Goal: Task Accomplishment & Management: Manage account settings

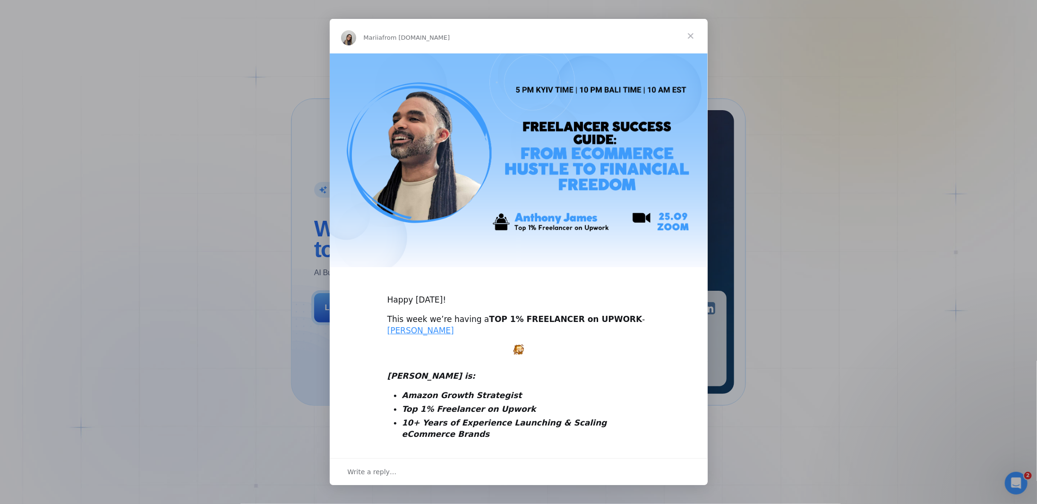
click at [687, 34] on span "Close" at bounding box center [691, 36] width 34 height 34
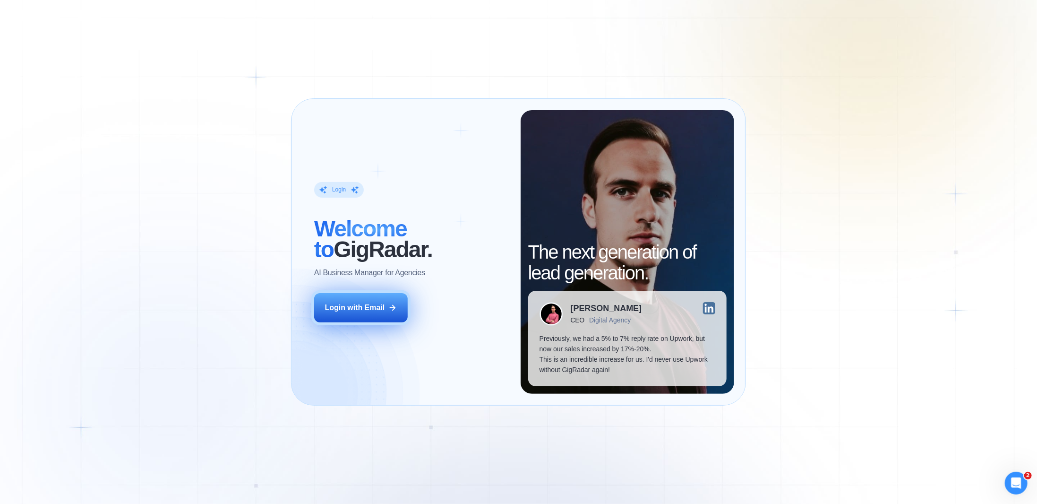
click at [358, 302] on div "Login with Email" at bounding box center [355, 307] width 60 height 10
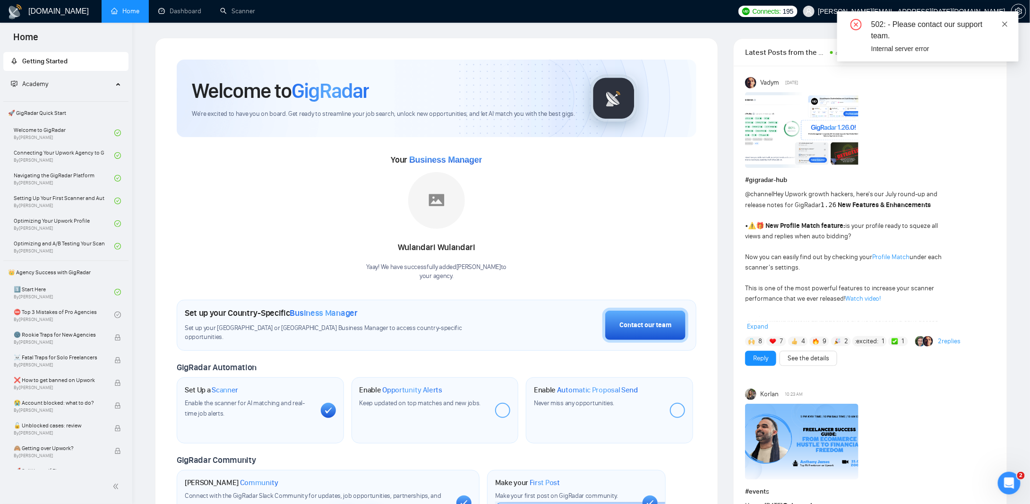
click at [1004, 21] on icon "close" at bounding box center [1005, 24] width 7 height 7
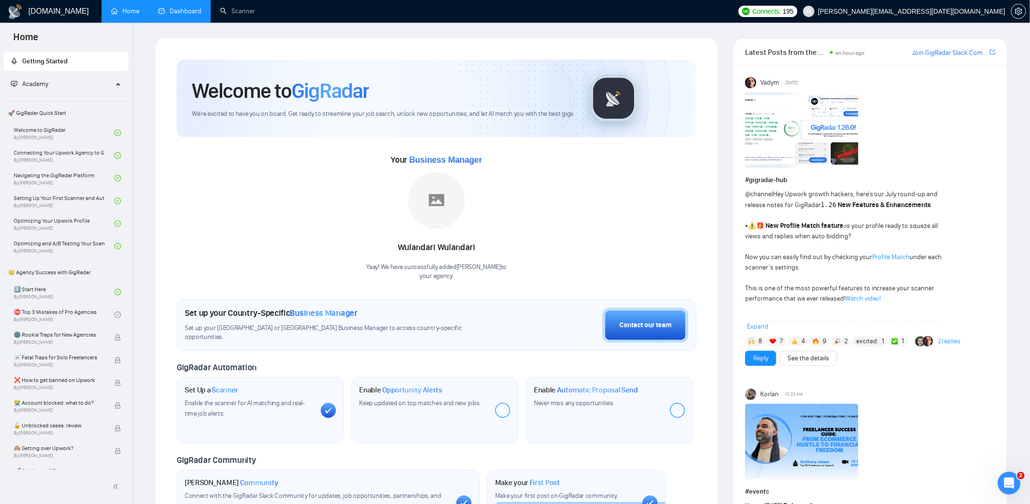
click at [179, 7] on link "Dashboard" at bounding box center [179, 11] width 43 height 8
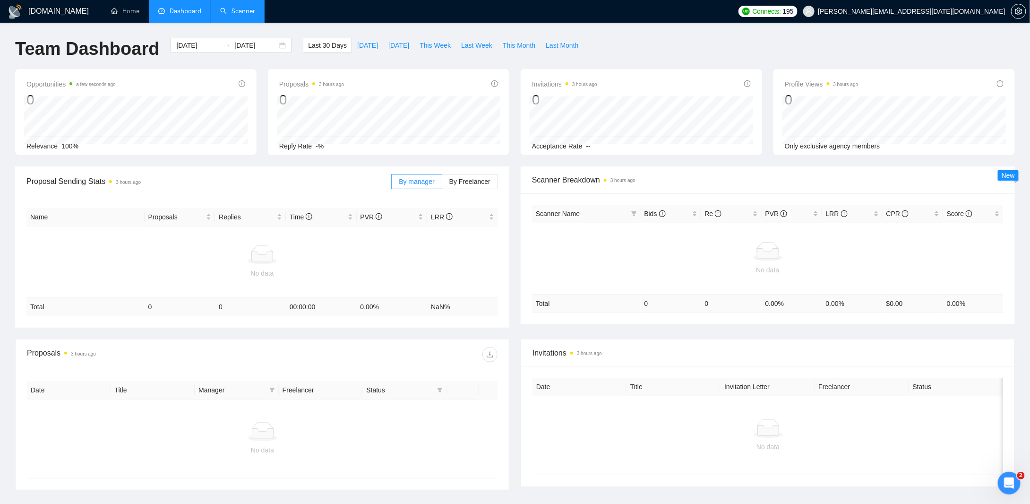
click at [245, 9] on link "Scanner" at bounding box center [237, 11] width 35 height 8
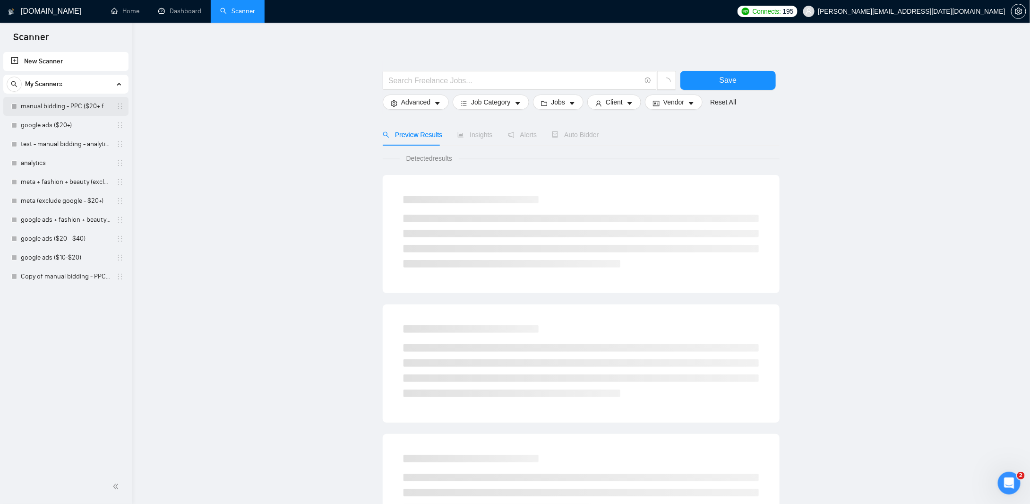
click at [51, 103] on link "manual bidding - PPC ($20+ few negatives + title search)" at bounding box center [66, 106] width 90 height 19
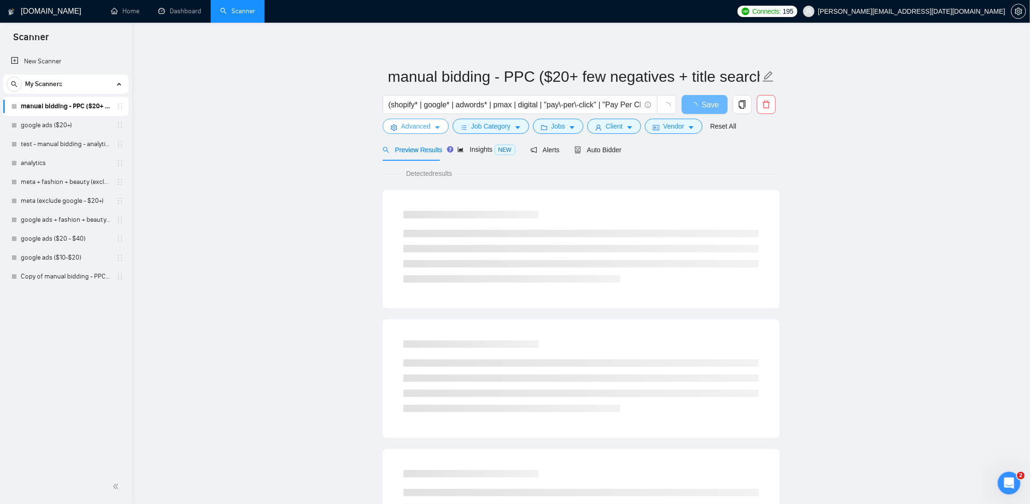
click at [423, 128] on span "Advanced" at bounding box center [415, 126] width 29 height 10
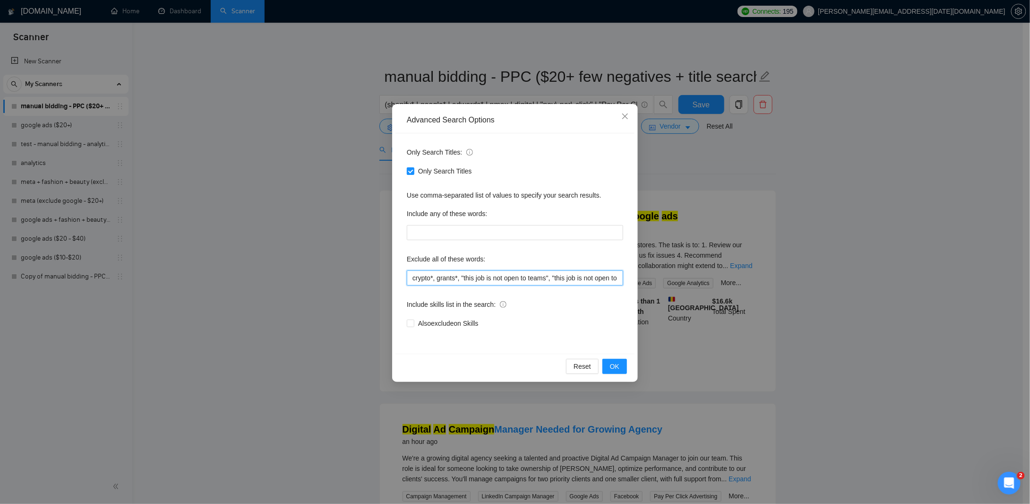
click at [518, 277] on input "crypto*, grants*, "this job is not open to teams", "this job is not open to age…" at bounding box center [515, 277] width 216 height 15
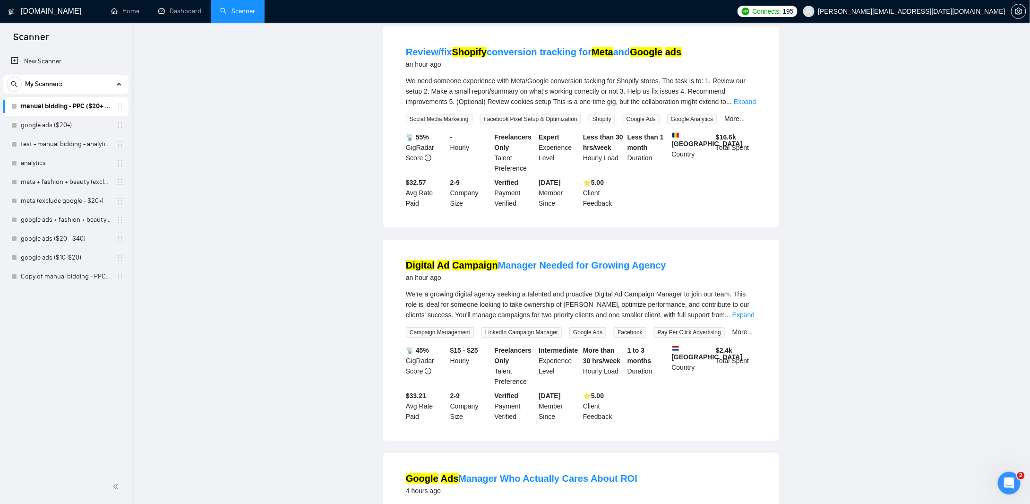
scroll to position [0, 0]
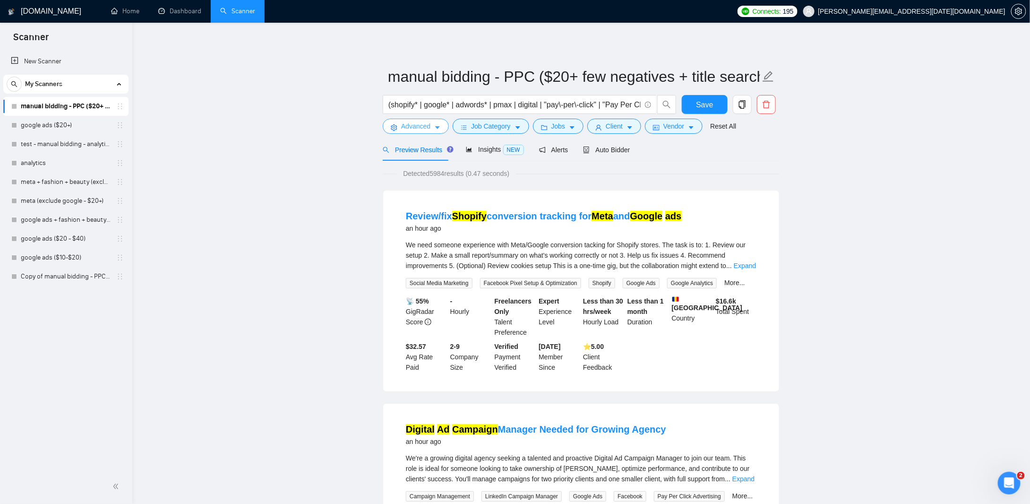
click at [433, 132] on button "Advanced" at bounding box center [416, 126] width 66 height 15
click at [552, 106] on input "(shopify* | google* | adwords* | pmax | digital | "pay\-per\-click" | "Pay Per …" at bounding box center [514, 105] width 252 height 12
click at [422, 129] on span "Advanced" at bounding box center [415, 126] width 29 height 10
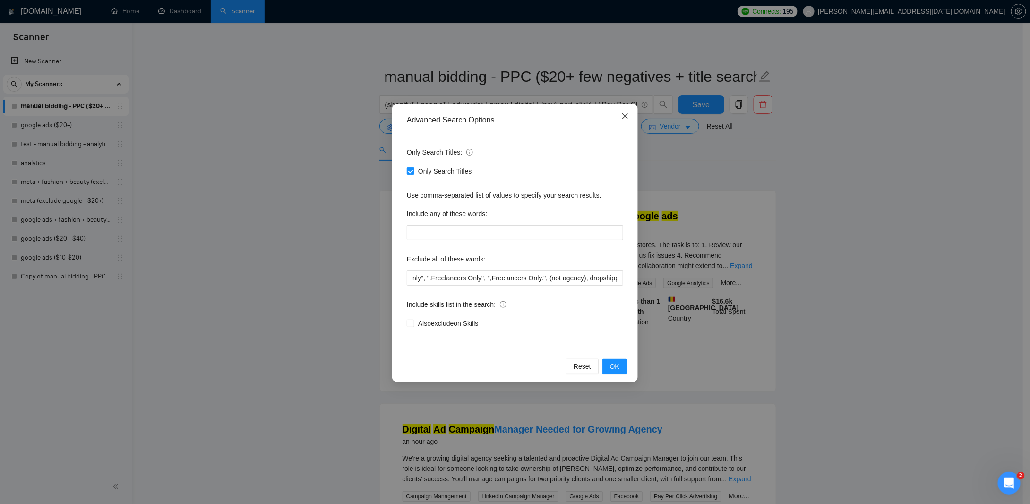
click at [625, 117] on icon "close" at bounding box center [625, 116] width 6 height 6
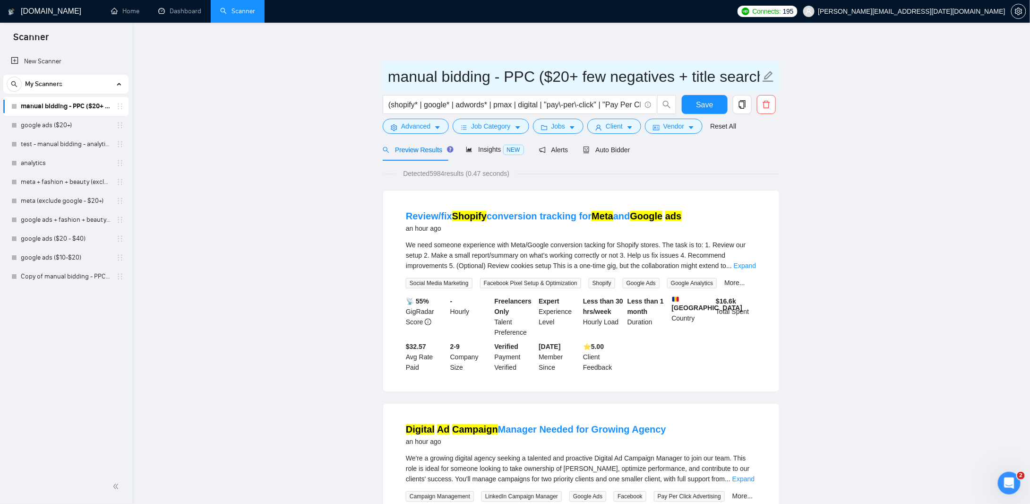
click at [513, 76] on input "manual bidding - PPC ($20+ few negatives + title search)" at bounding box center [574, 77] width 372 height 24
drag, startPoint x: 574, startPoint y: 77, endPoint x: 816, endPoint y: 76, distance: 241.9
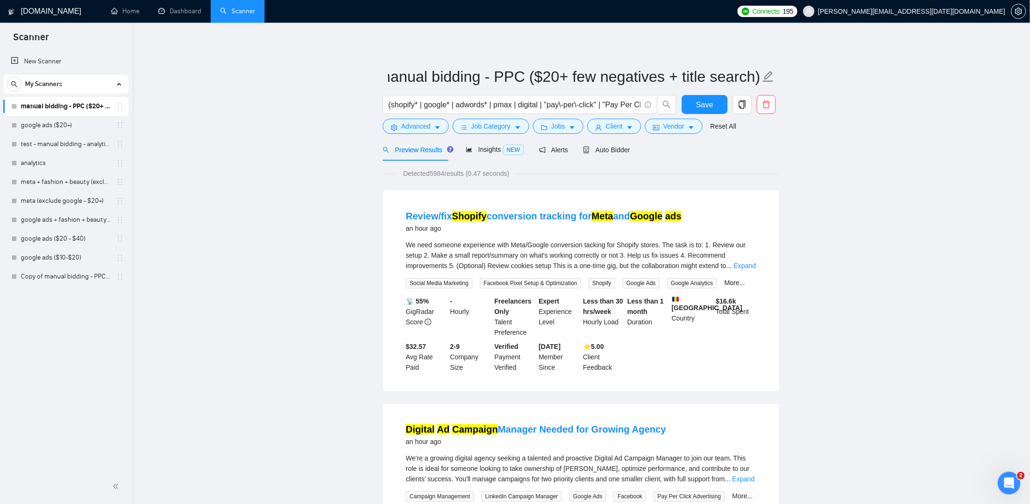
click at [743, 105] on icon "copy" at bounding box center [742, 104] width 9 height 9
click at [613, 104] on input "(shopify* | google* | adwords* | pmax | digital | "pay\-per\-click" | "Pay Per …" at bounding box center [514, 105] width 252 height 12
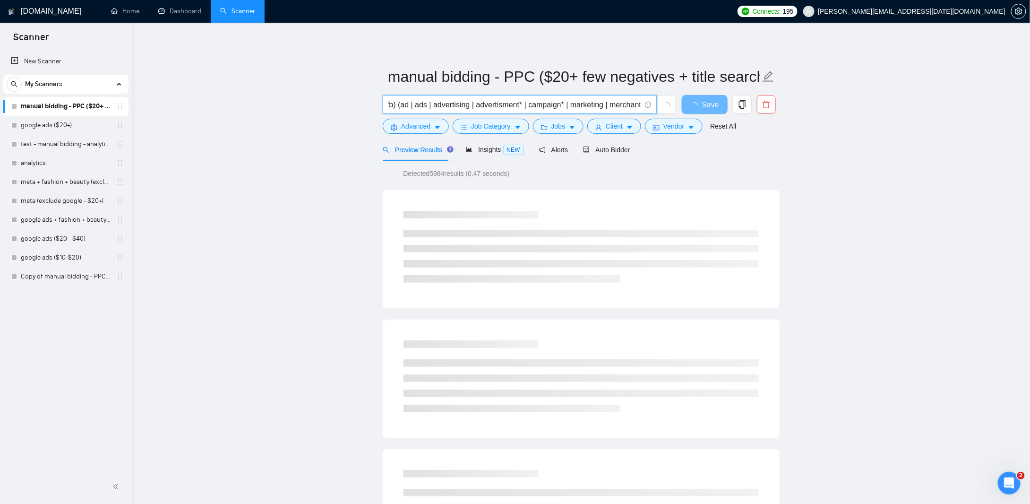
type input "(shopify* | google* | adwords* | pmax | digital | "pay\-per\-click" | "Pay Per …"
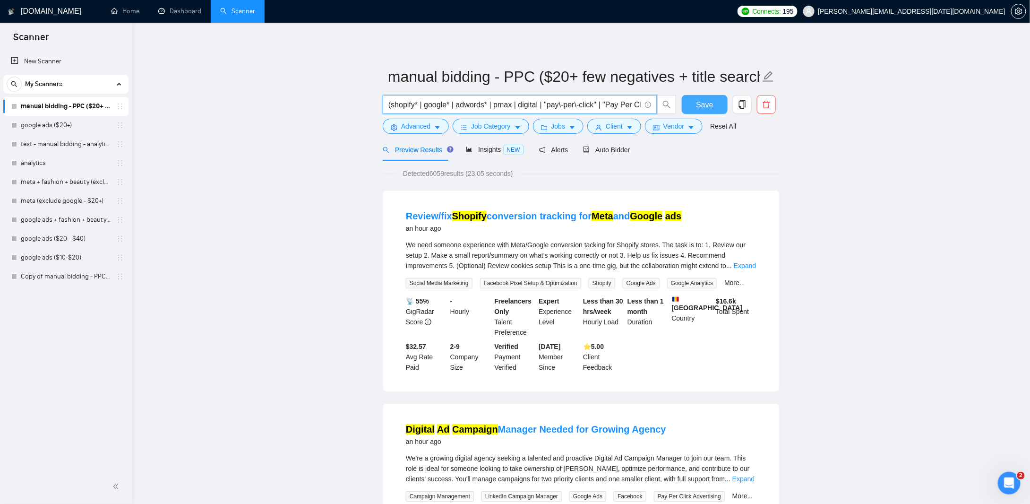
click at [712, 106] on span "Save" at bounding box center [704, 105] width 17 height 12
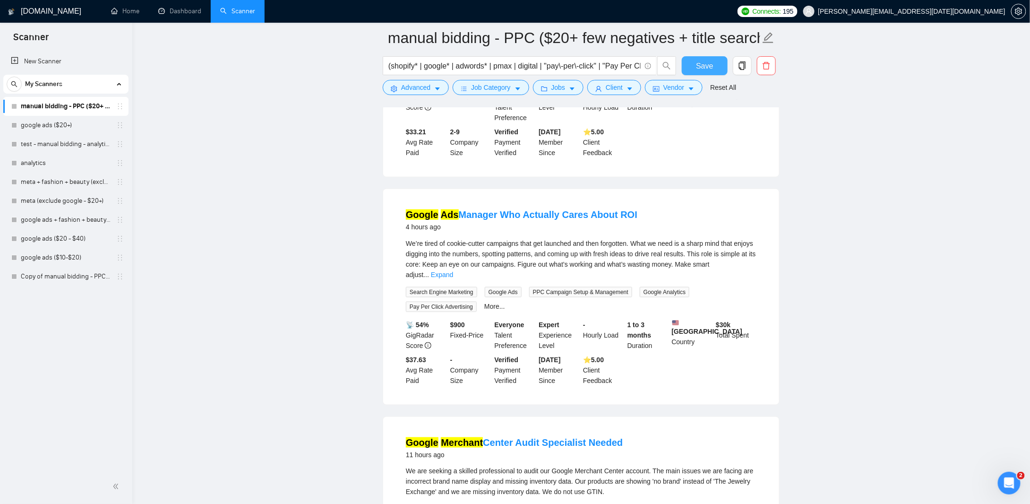
scroll to position [425, 0]
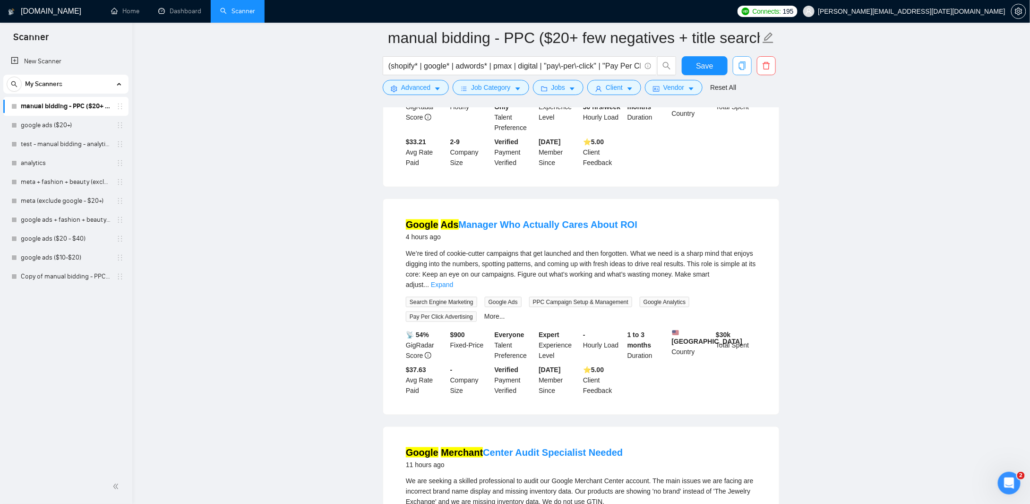
click at [744, 65] on icon "copy" at bounding box center [742, 65] width 9 height 9
click at [734, 115] on span "Yes" at bounding box center [737, 114] width 11 height 10
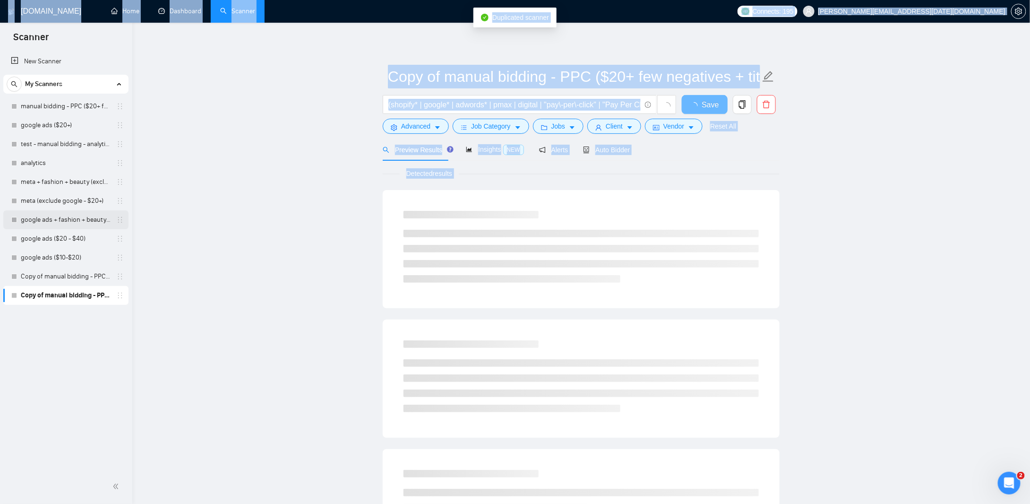
click at [33, 219] on body "Scanner New Scanner My Scanners manual bidding - PPC ($20+ few negatives + titl…" at bounding box center [515, 252] width 1030 height 504
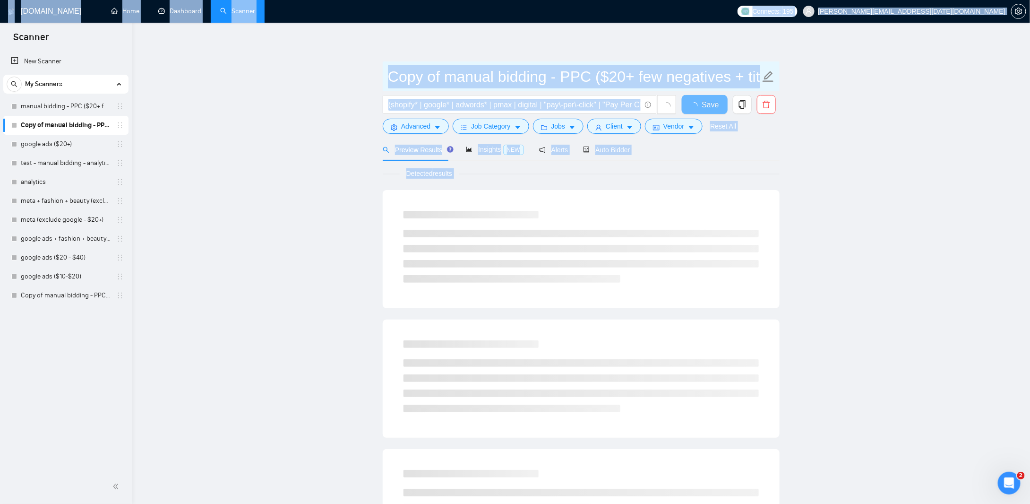
click at [462, 70] on input "Copy of manual bidding - PPC ($20+ few negatives + title search)" at bounding box center [574, 77] width 372 height 24
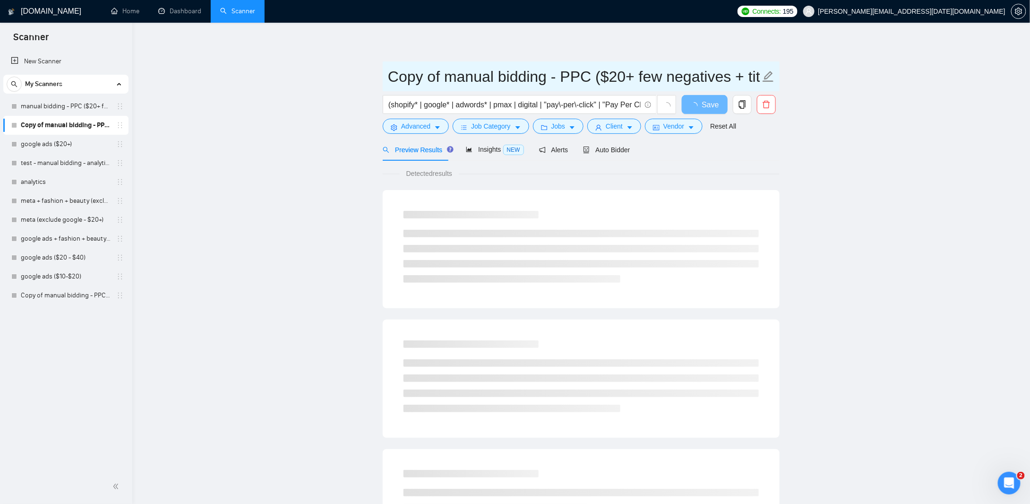
drag, startPoint x: 448, startPoint y: 76, endPoint x: 338, endPoint y: 76, distance: 110.1
click at [344, 76] on main "Copy of manual bidding - PPC ($20+ few negatives + title search) (shopify* | go…" at bounding box center [581, 432] width 868 height 788
type input "manual bidding - PPC ($20+ few negatives + title search)"
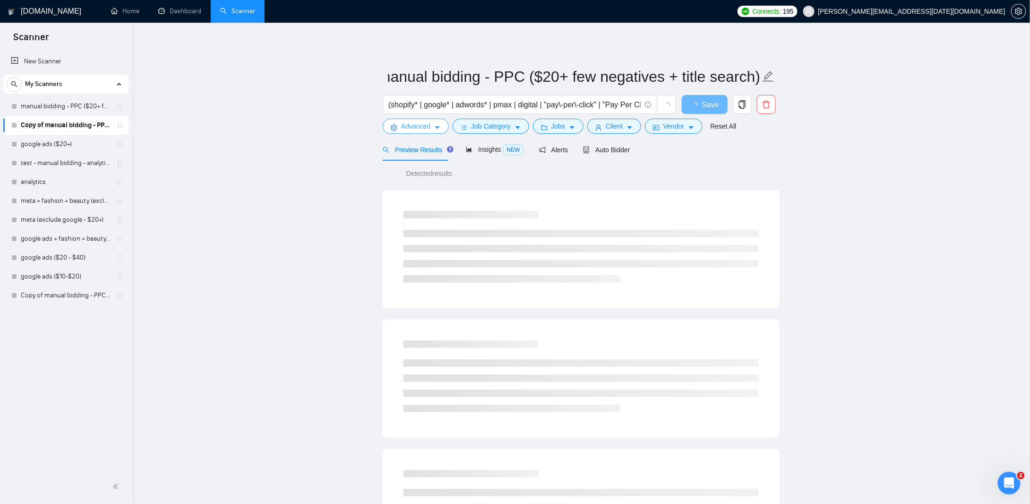
click at [436, 129] on icon "caret-down" at bounding box center [437, 127] width 7 height 7
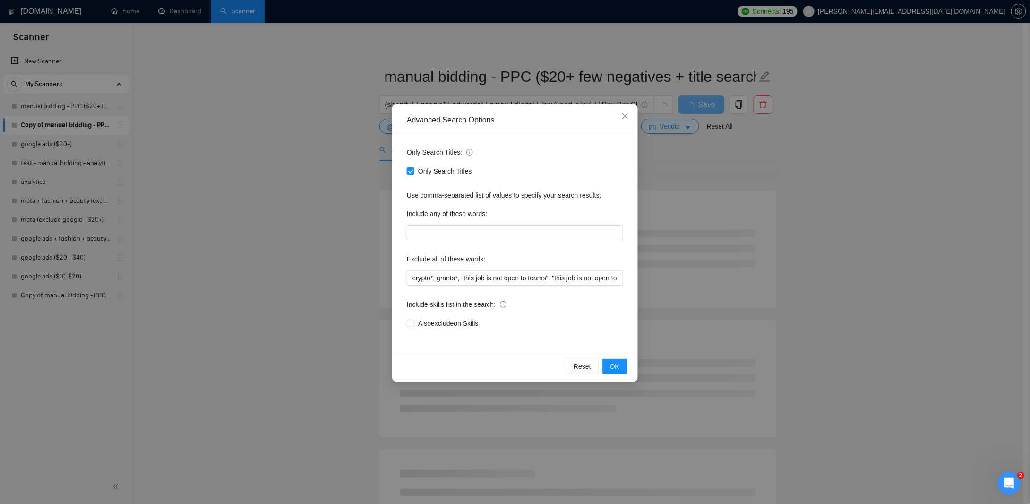
click at [438, 170] on span "Only Search Titles" at bounding box center [444, 171] width 61 height 10
click at [413, 170] on input "Only Search Titles" at bounding box center [410, 170] width 7 height 7
checkbox input "false"
click at [615, 364] on span "OK" at bounding box center [614, 366] width 9 height 10
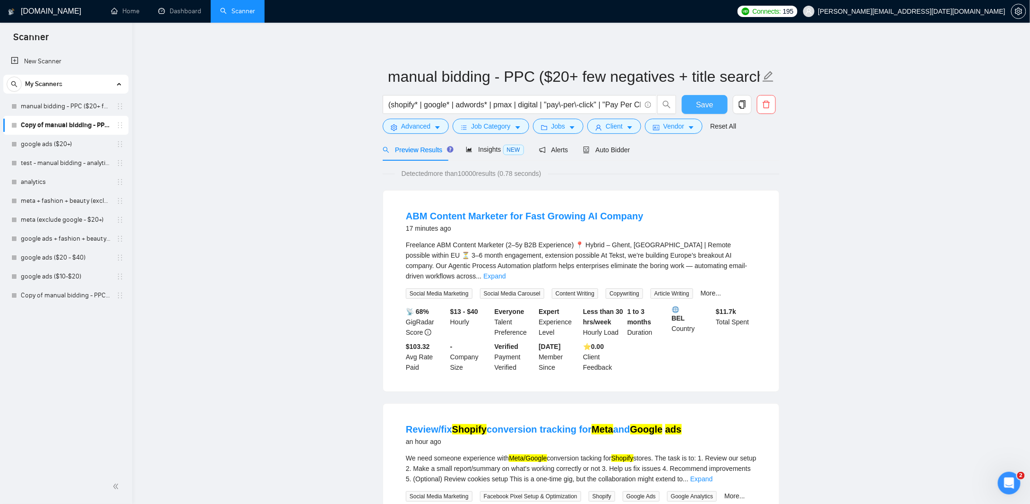
click at [702, 104] on span "Save" at bounding box center [704, 105] width 17 height 12
click at [506, 272] on link "Expand" at bounding box center [494, 276] width 22 height 8
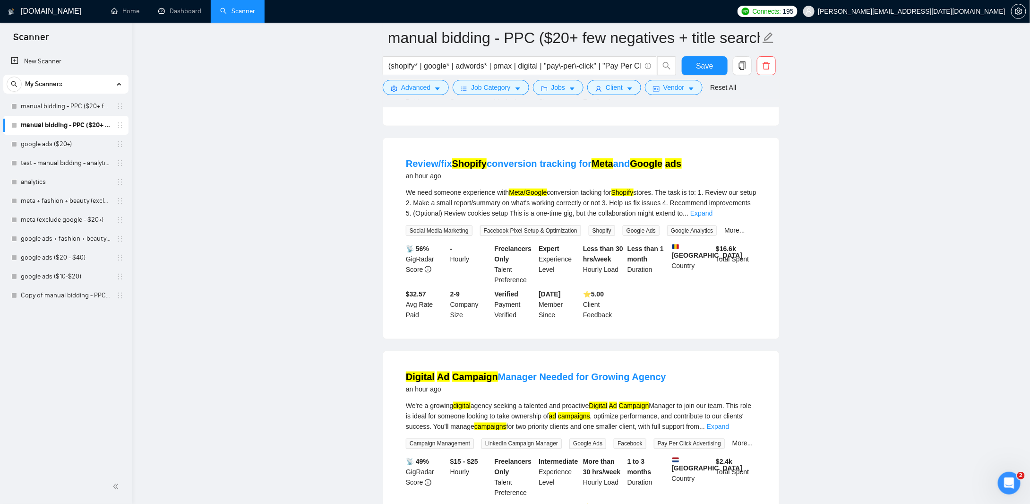
scroll to position [520, 0]
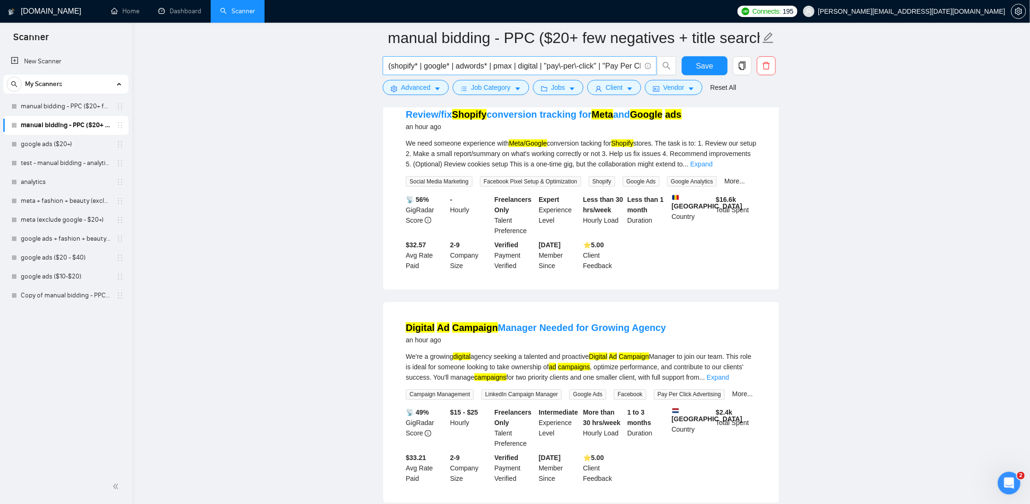
click at [545, 62] on input "(shopify* | google* | adwords* | pmax | digital | "pay\-per\-click" | "Pay Per …" at bounding box center [514, 66] width 252 height 12
click at [658, 36] on input "manual bidding - PPC ($20+ few negatives + title search)" at bounding box center [574, 38] width 372 height 24
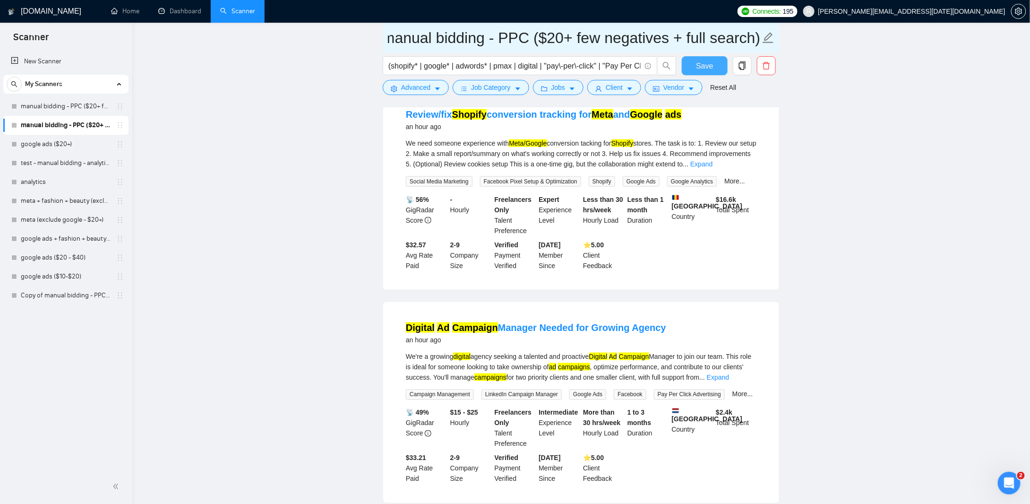
scroll to position [0, 0]
type input "manual bidding - PPC ($20+ few negatives + full search)"
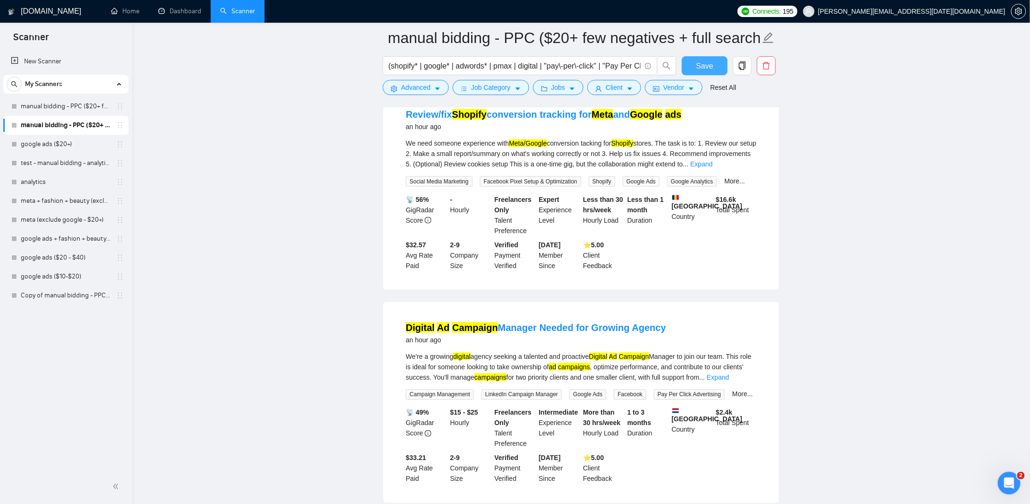
click at [706, 62] on span "Save" at bounding box center [704, 66] width 17 height 12
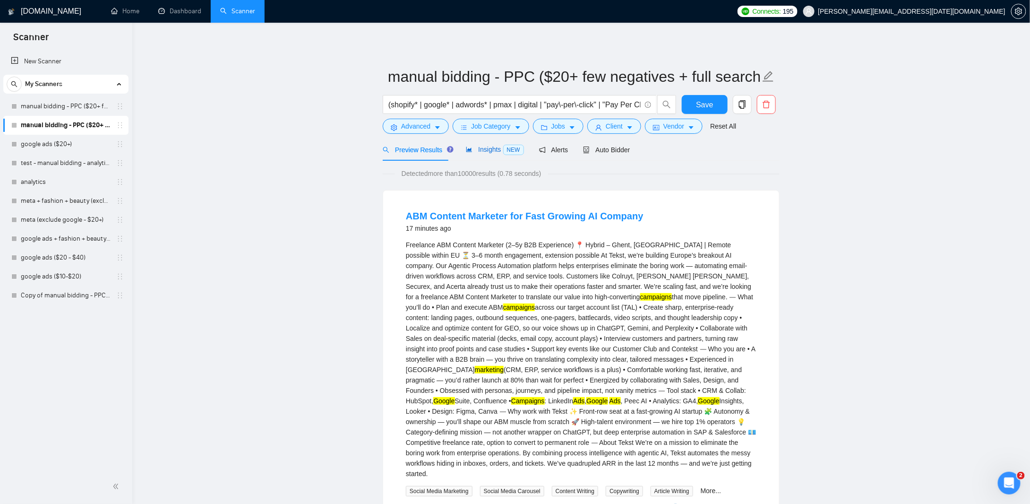
click at [480, 149] on span "Insights NEW" at bounding box center [495, 150] width 58 height 8
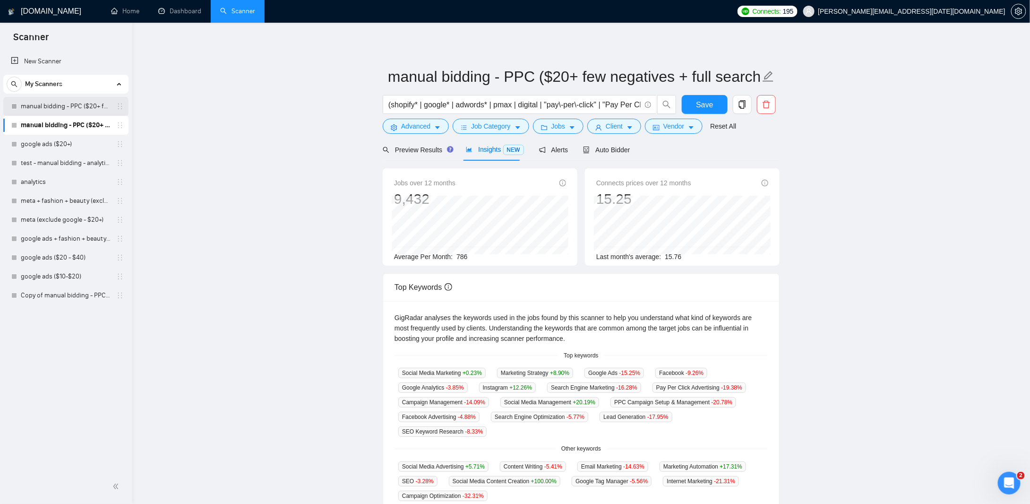
click at [59, 104] on link "manual bidding - PPC ($20+ few negatives + title search)" at bounding box center [66, 106] width 90 height 19
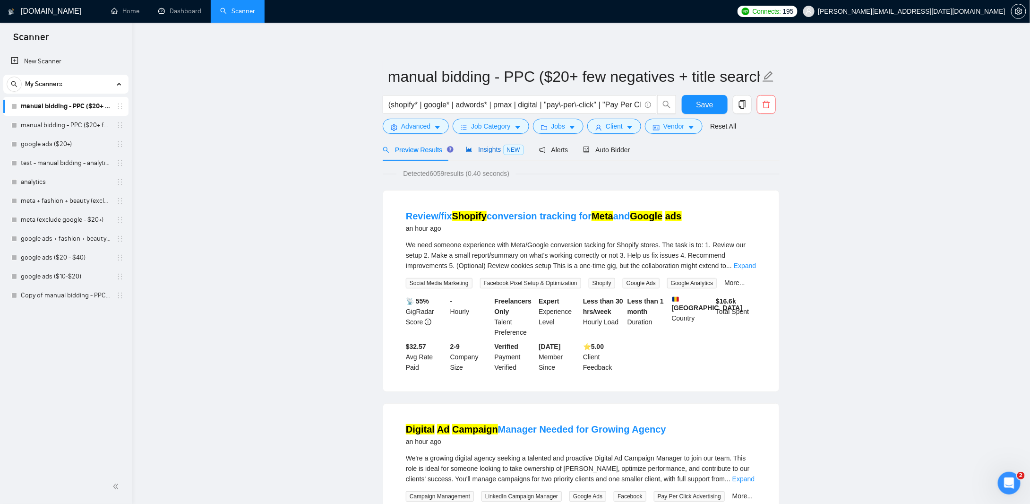
click at [474, 150] on span "Insights NEW" at bounding box center [495, 150] width 58 height 8
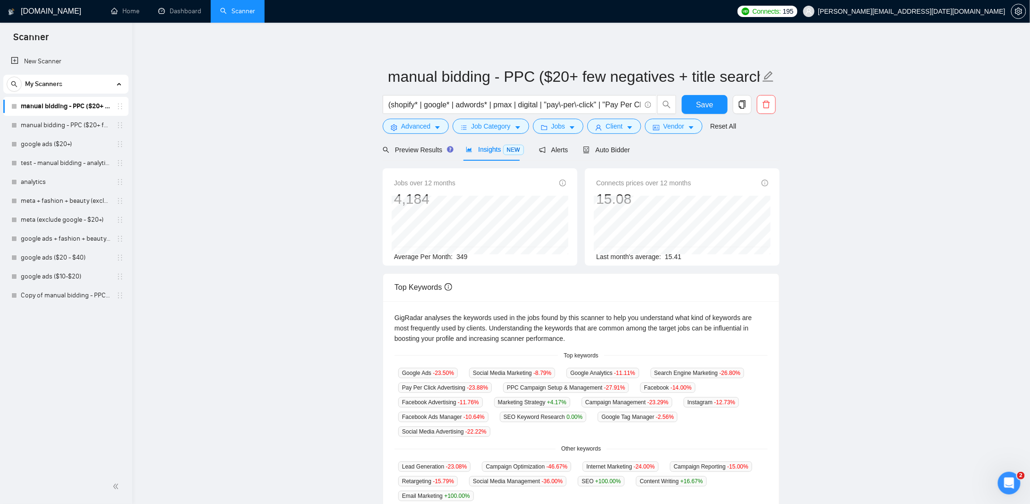
click at [63, 128] on link "manual bidding - PPC ($20+ few negatives + full search)" at bounding box center [66, 125] width 90 height 19
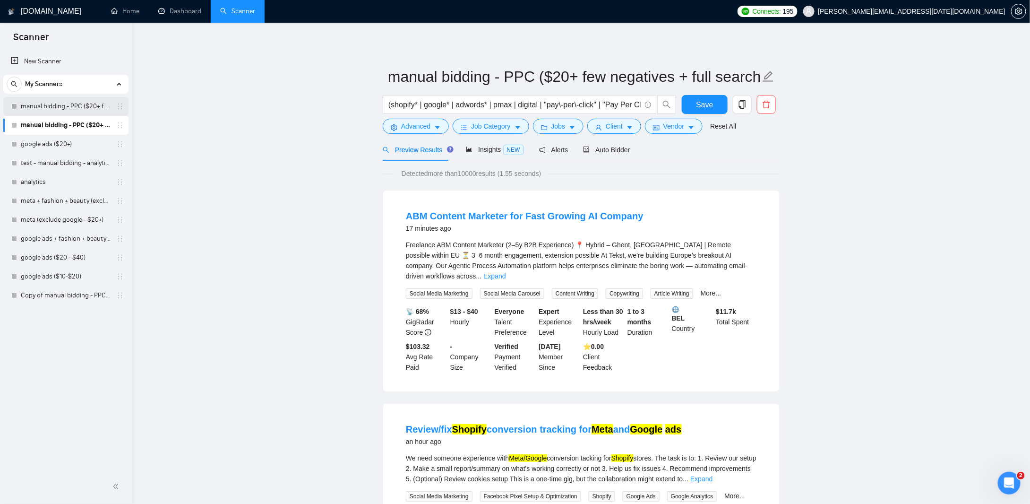
click at [64, 104] on link "manual bidding - PPC ($20+ few negatives + title search)" at bounding box center [66, 106] width 90 height 19
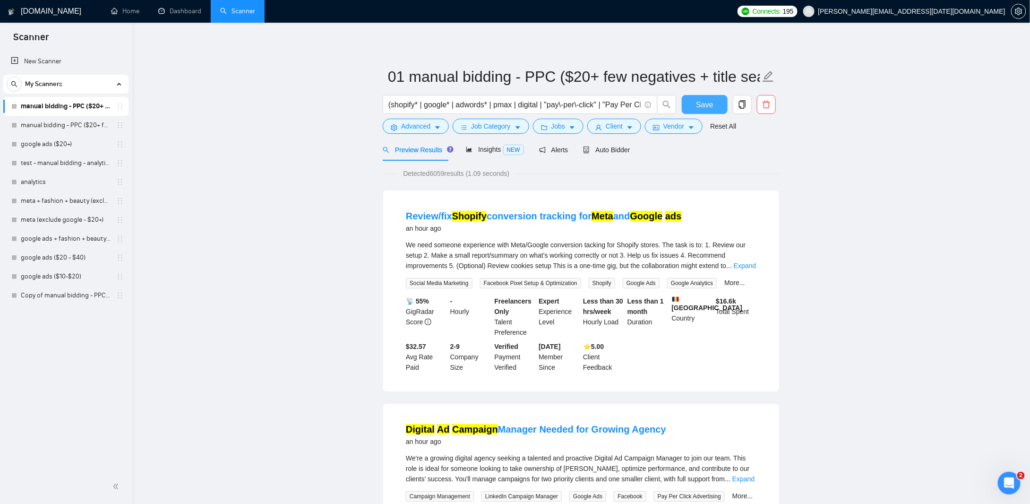
type input "01 manual bidding - PPC ($20+ few negatives + title search)"
click at [711, 101] on span "Save" at bounding box center [704, 105] width 17 height 12
click at [57, 127] on link "manual bidding - PPC ($20+ few negatives + full search)" at bounding box center [66, 125] width 90 height 19
click at [61, 123] on link "manual bidding - PPC ($20+ few negatives + full search)" at bounding box center [66, 125] width 90 height 19
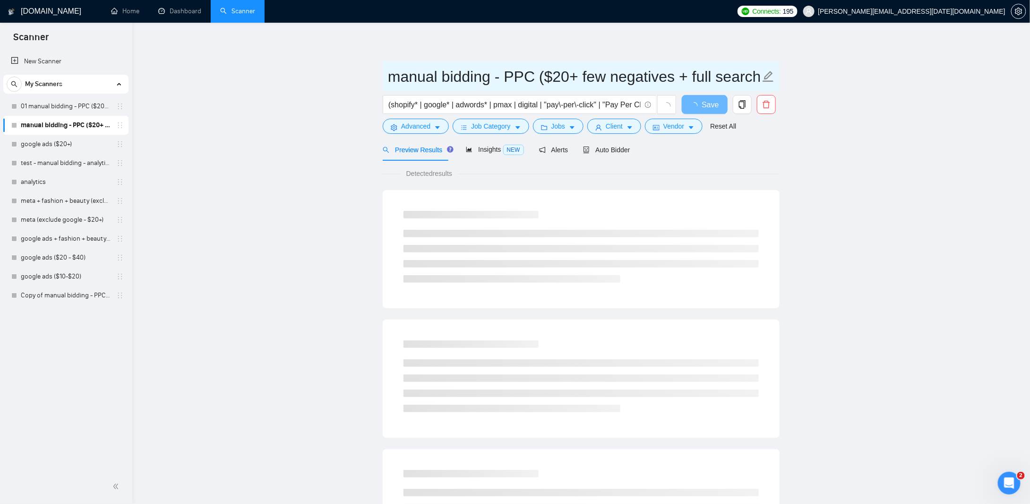
click at [480, 74] on input "manual bidding - PPC ($20+ few negatives + full search)" at bounding box center [574, 77] width 372 height 24
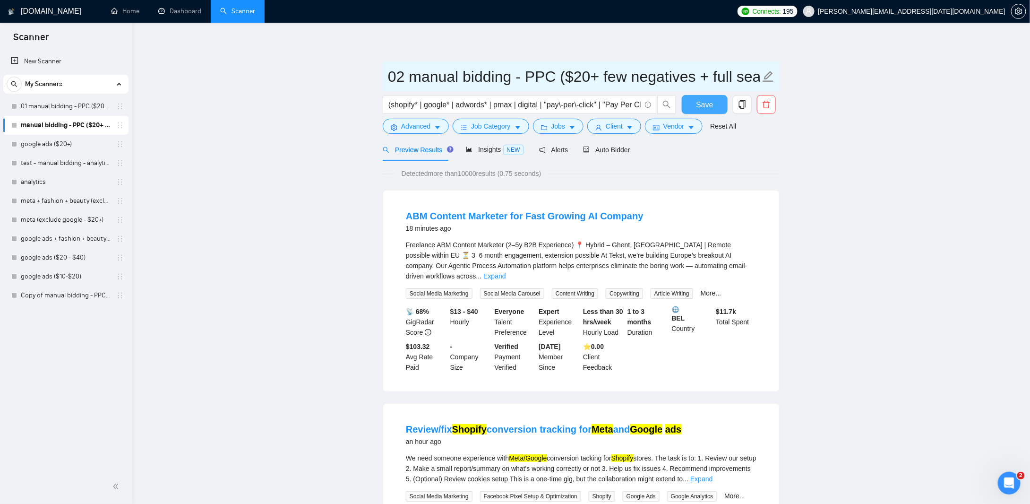
type input "02 manual bidding - PPC ($20+ few negatives + full search)"
click at [712, 108] on span "Save" at bounding box center [704, 105] width 17 height 12
